Goal: Task Accomplishment & Management: Manage account settings

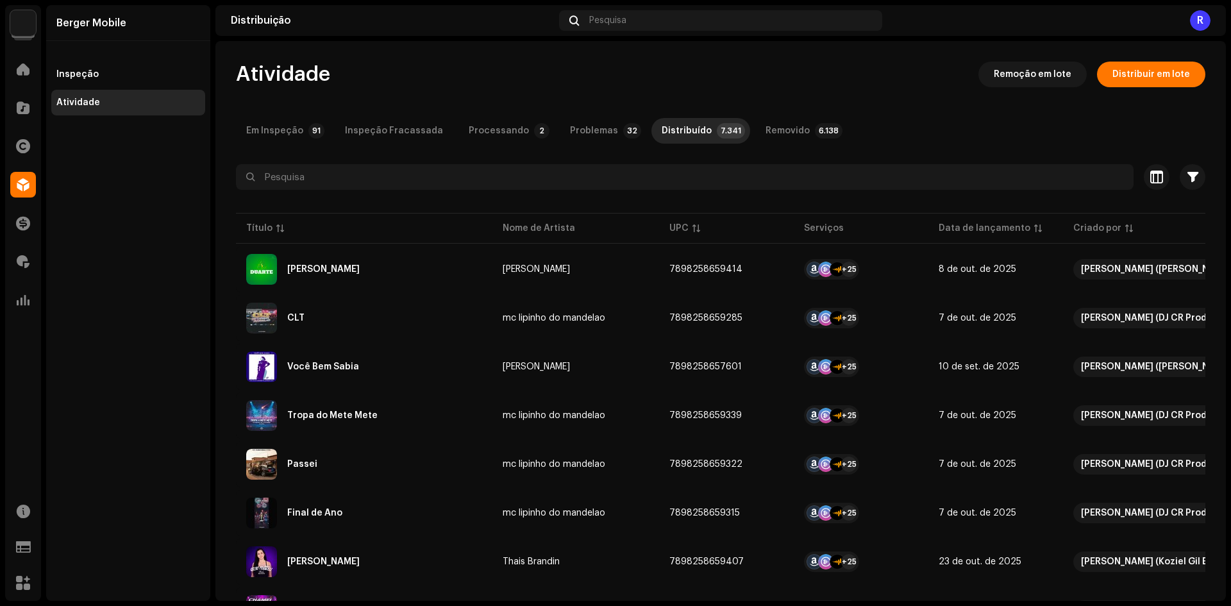
click at [1209, 19] on div "R" at bounding box center [1200, 20] width 21 height 21
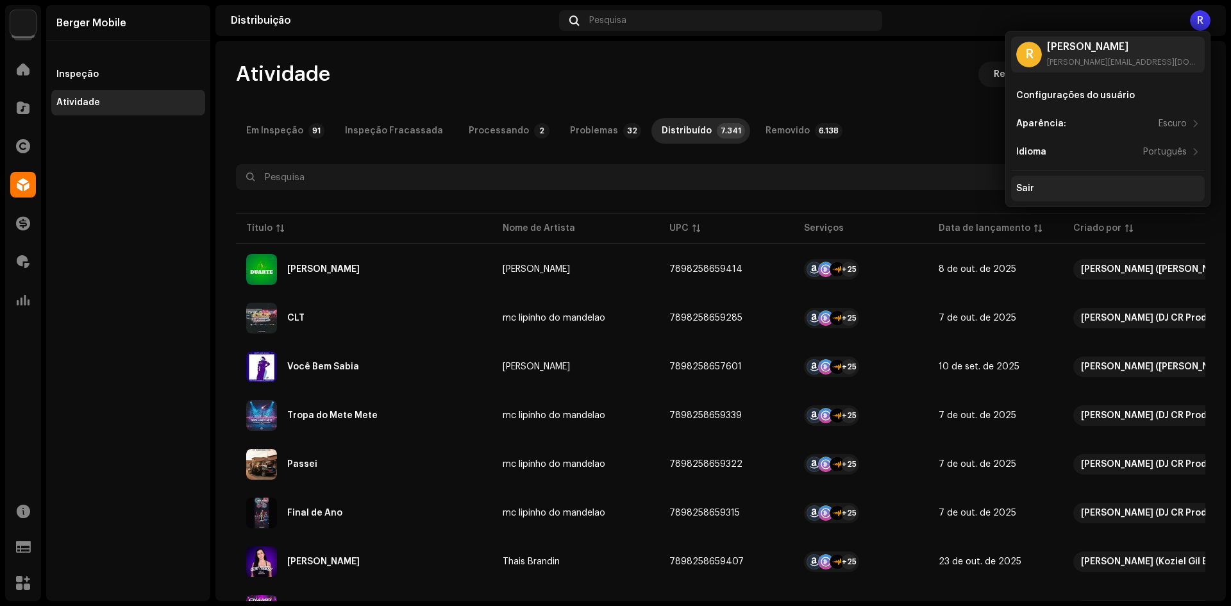
click at [1017, 197] on div "Sair" at bounding box center [1108, 189] width 194 height 26
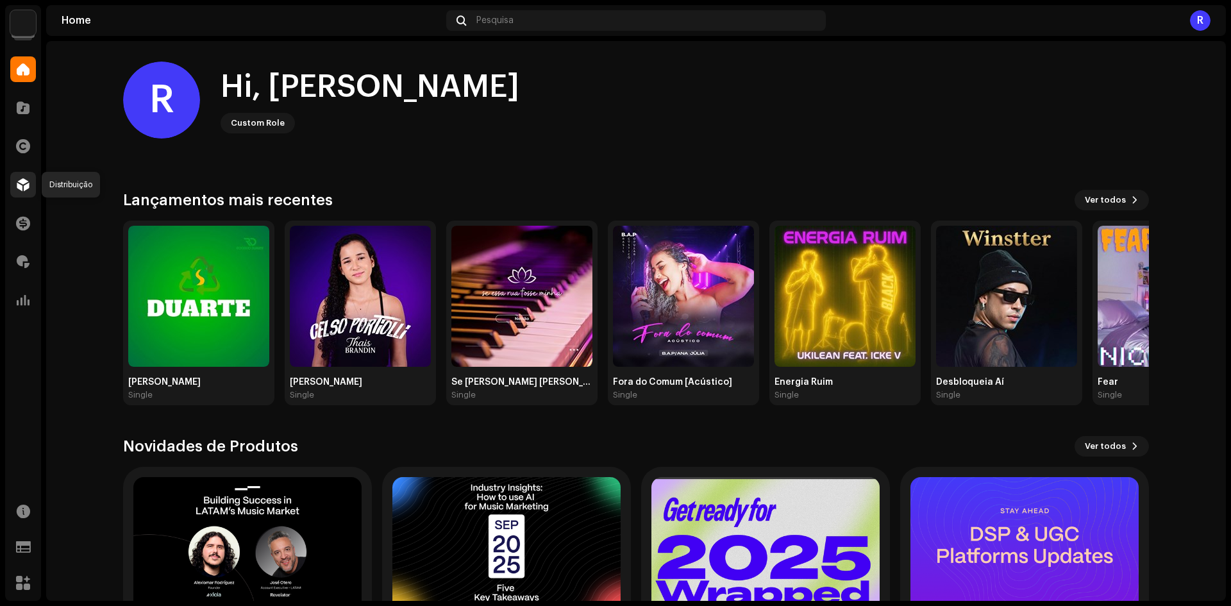
click at [35, 177] on div at bounding box center [23, 185] width 26 height 26
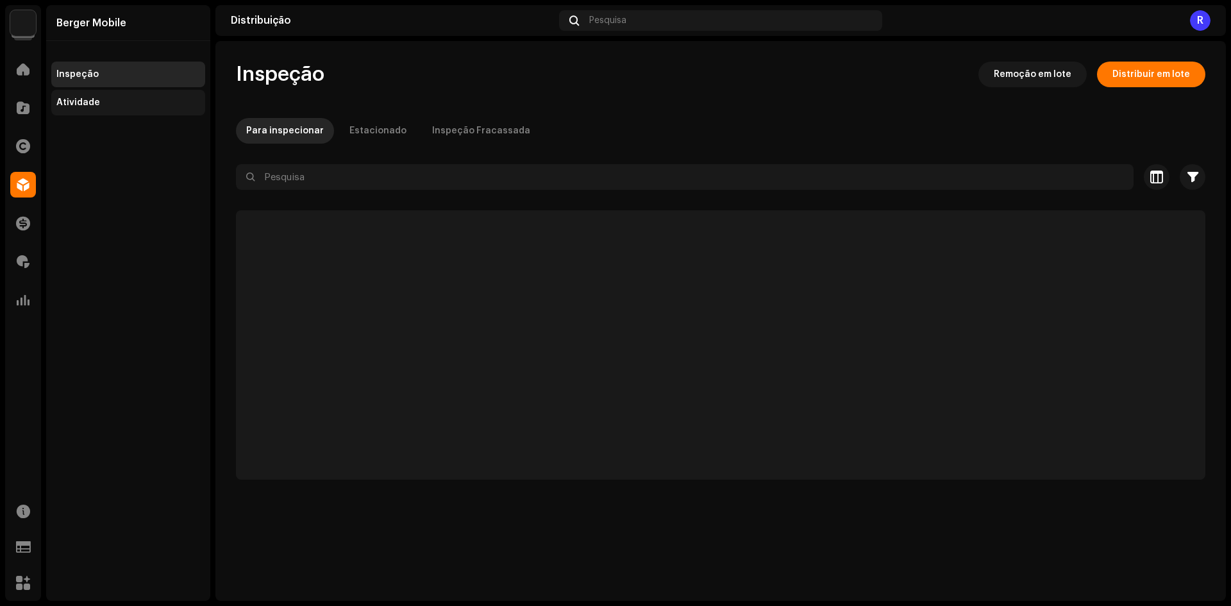
click at [112, 106] on div "Atividade" at bounding box center [128, 102] width 144 height 10
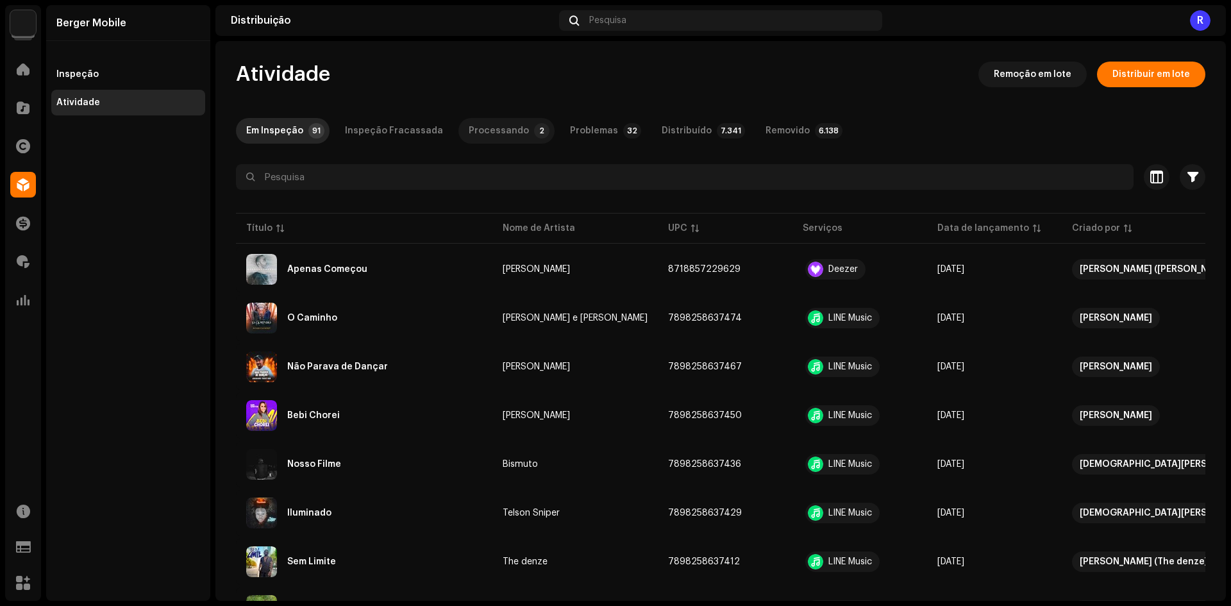
click at [512, 123] on div "Processando" at bounding box center [499, 131] width 60 height 26
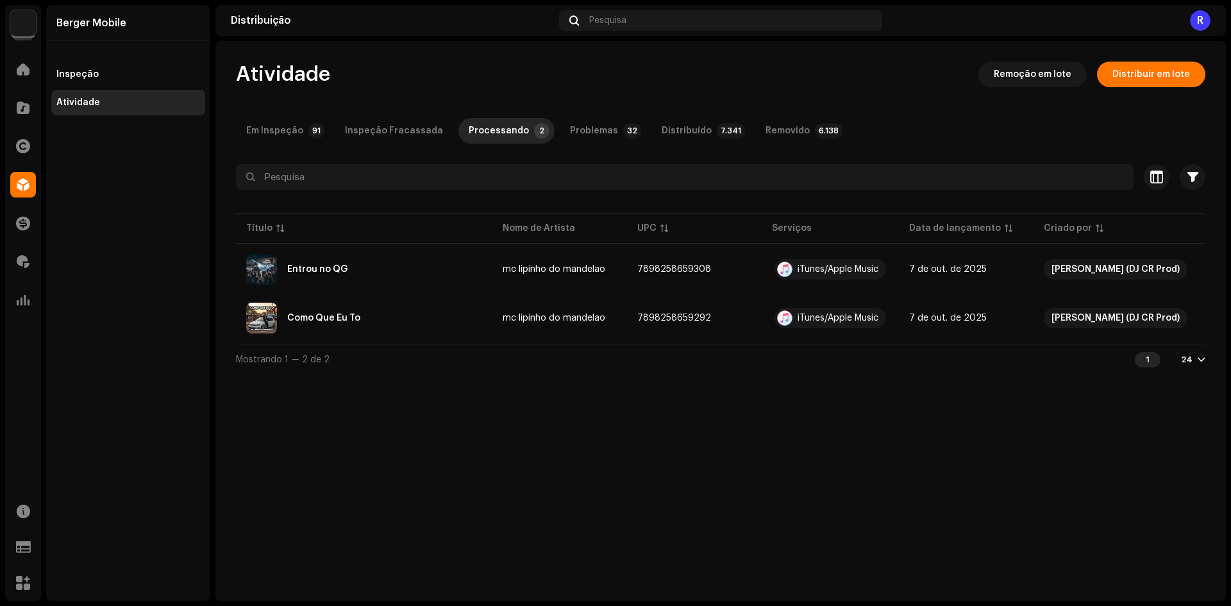
click at [1193, 22] on div "R" at bounding box center [1200, 20] width 21 height 21
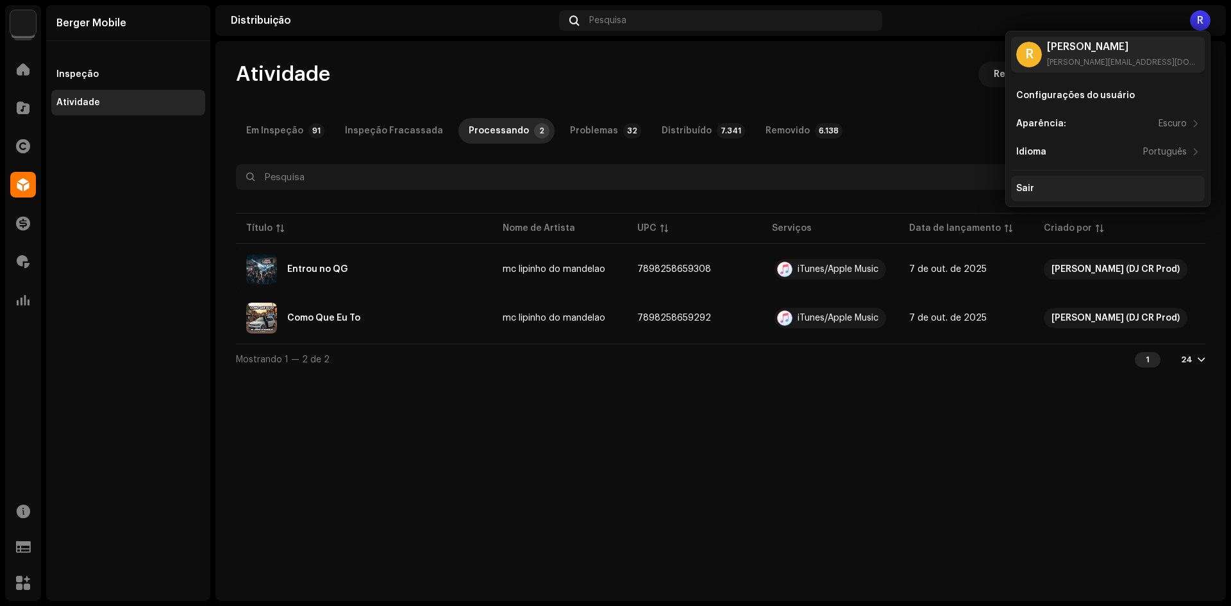
click at [1045, 184] on div "Sair" at bounding box center [1107, 188] width 183 height 10
